Goal: Task Accomplishment & Management: Manage account settings

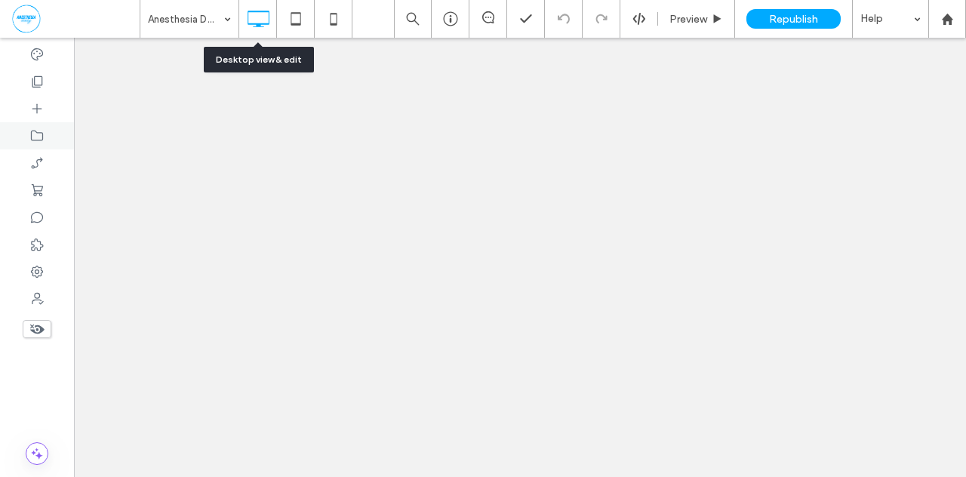
click at [38, 137] on icon at bounding box center [36, 135] width 15 height 15
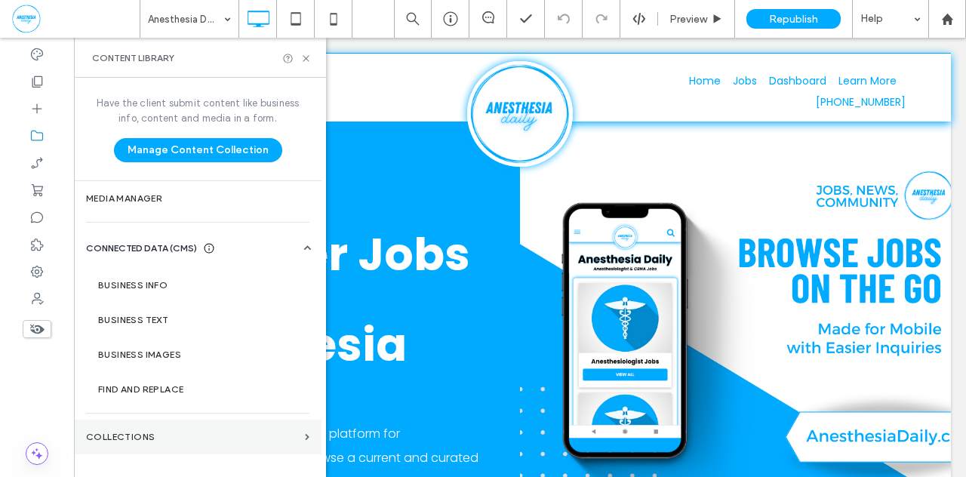
click at [124, 428] on section "Collections" at bounding box center [197, 436] width 247 height 35
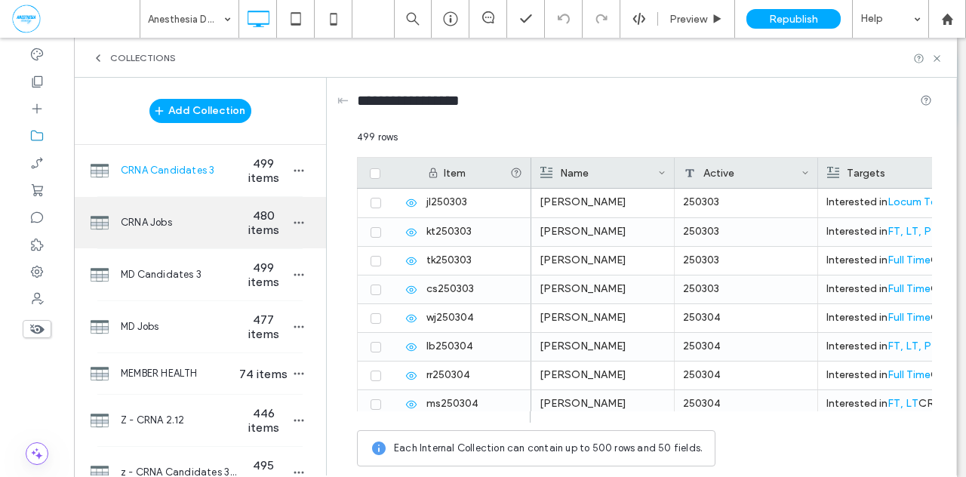
click at [177, 222] on span "CRNA Jobs" at bounding box center [179, 222] width 116 height 15
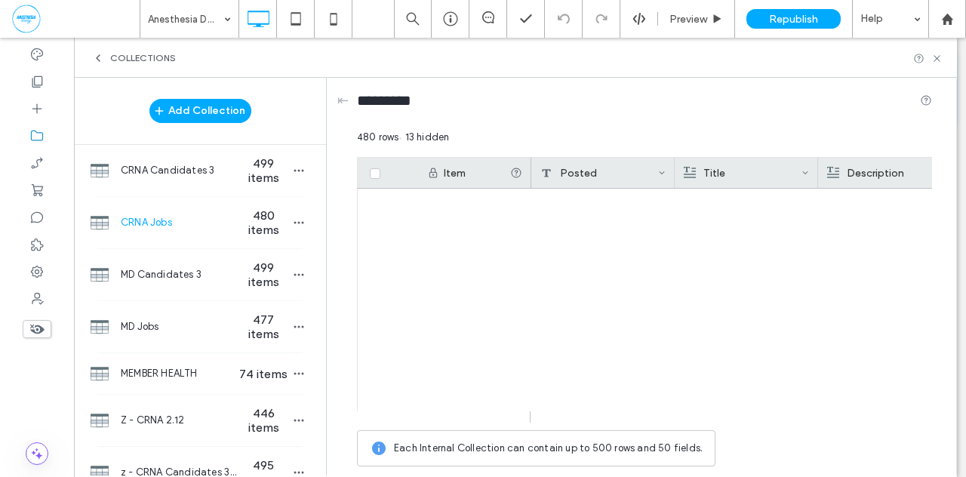
scroll to position [13565, 0]
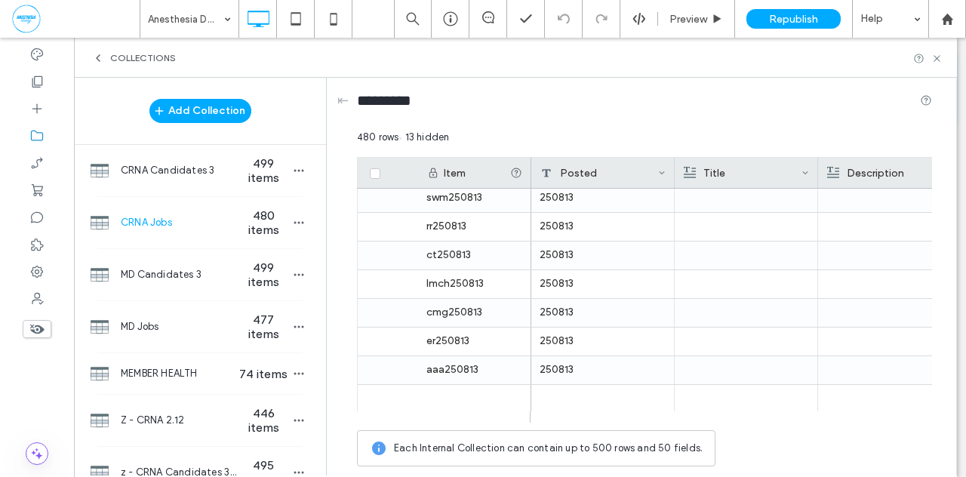
drag, startPoint x: 923, startPoint y: 216, endPoint x: 891, endPoint y: 395, distance: 181.6
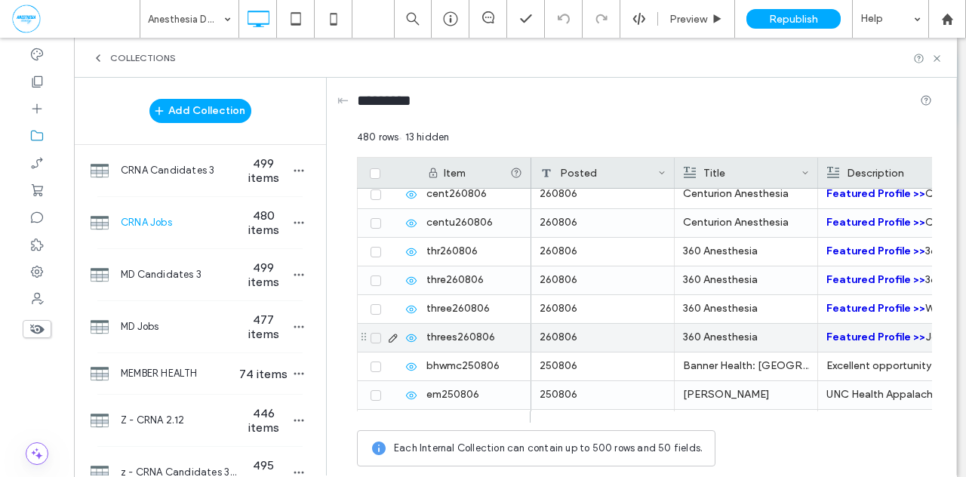
scroll to position [11998, 0]
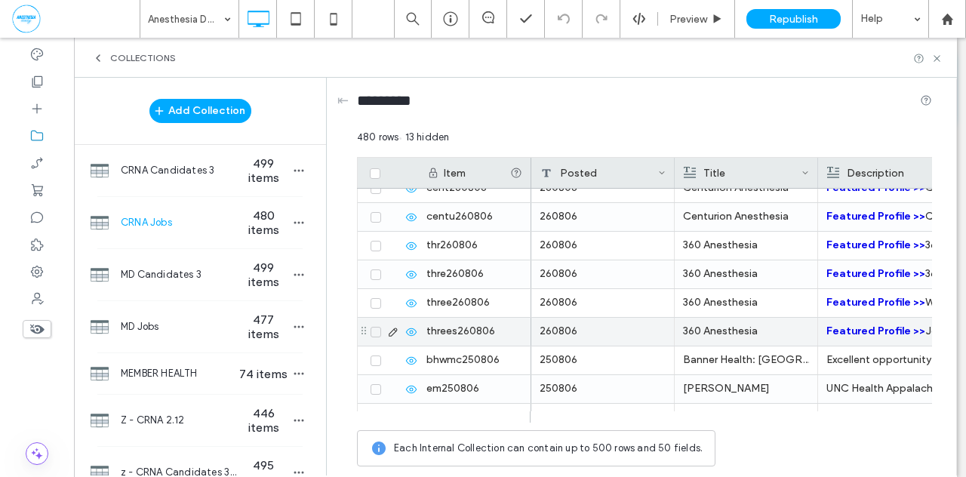
click at [391, 330] on icon at bounding box center [393, 332] width 12 height 12
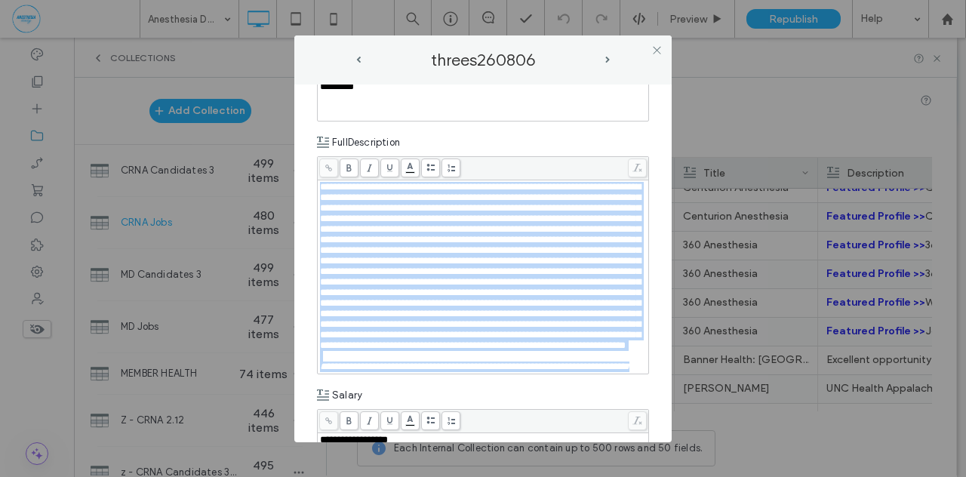
scroll to position [532, 0]
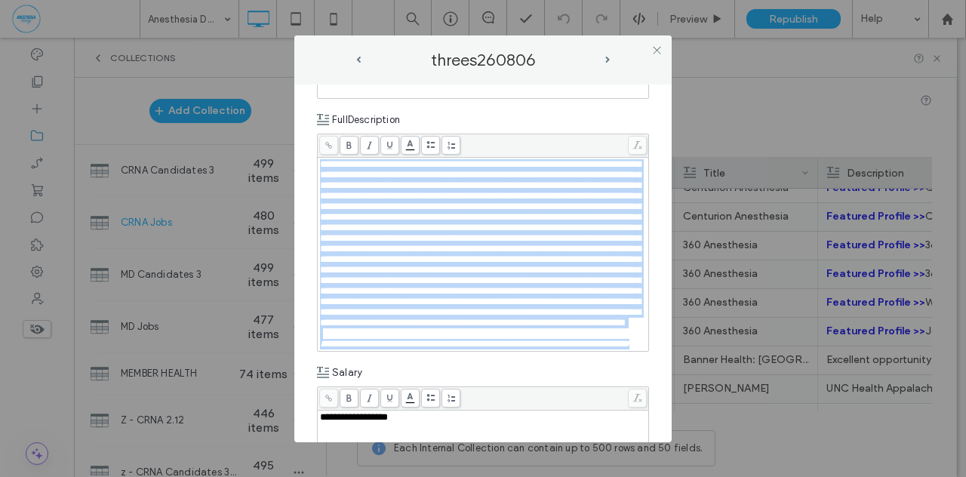
drag, startPoint x: 320, startPoint y: 212, endPoint x: 576, endPoint y: 388, distance: 311.0
click at [576, 388] on div "**********" at bounding box center [483, 284] width 332 height 1448
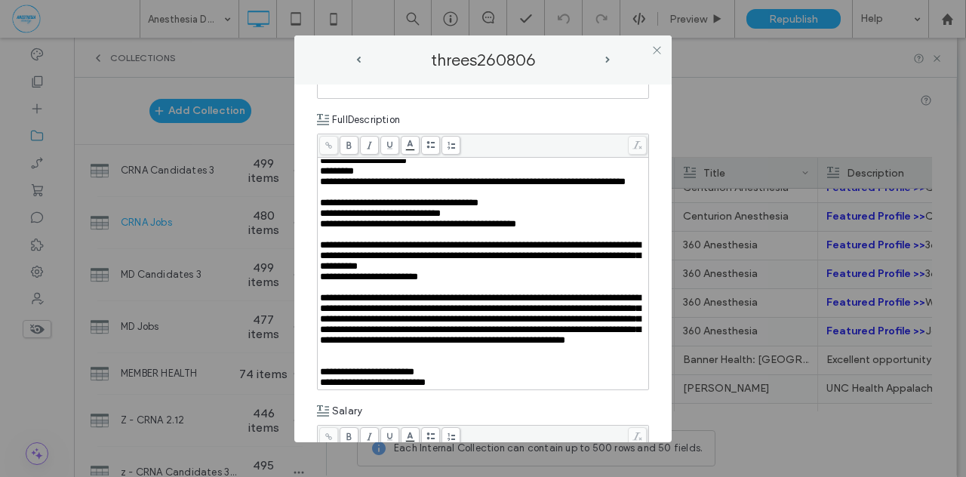
scroll to position [205, 0]
click at [656, 52] on icon at bounding box center [656, 50] width 11 height 11
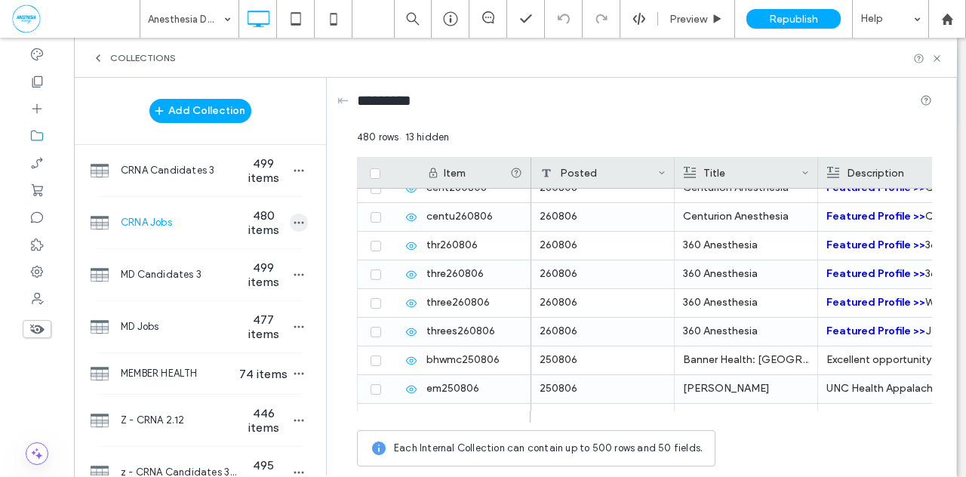
click at [293, 226] on icon "button" at bounding box center [299, 223] width 12 height 12
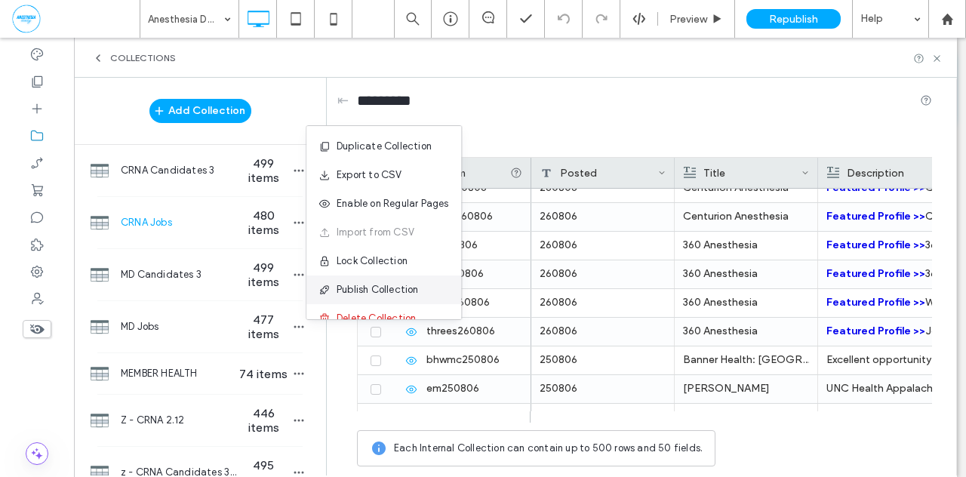
click at [352, 288] on span "Publish Collection" at bounding box center [377, 289] width 82 height 15
